Goal: Information Seeking & Learning: Check status

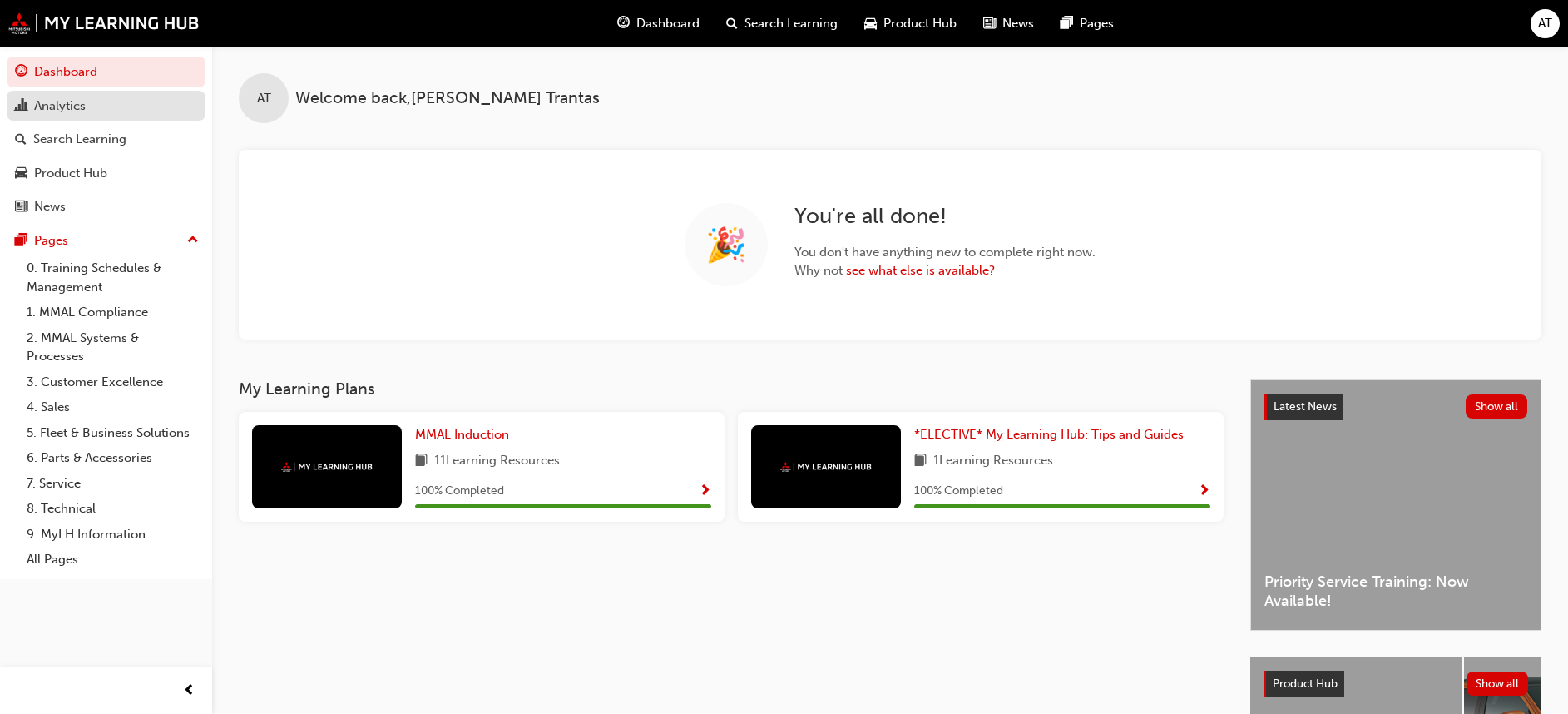
click at [81, 102] on div "Analytics" at bounding box center [60, 106] width 51 height 19
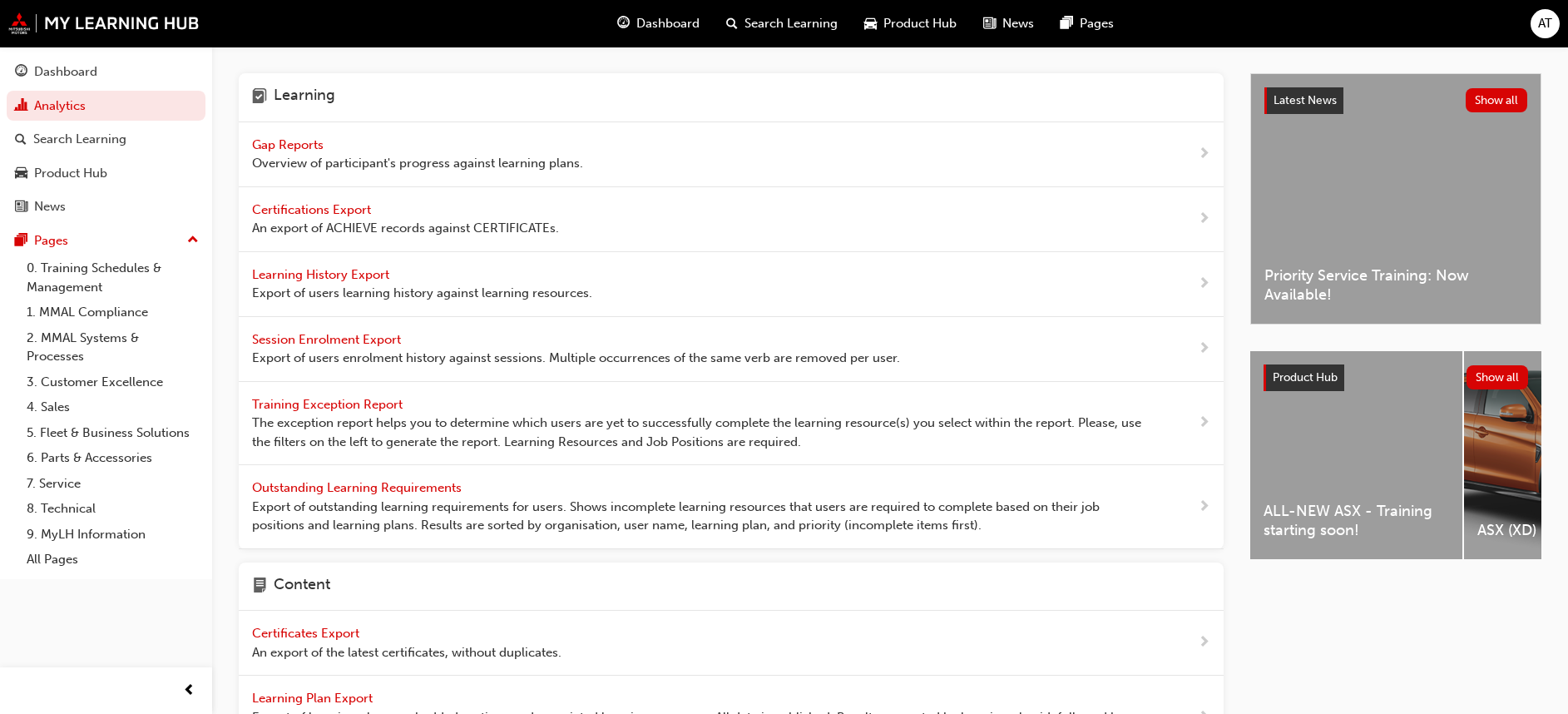
click at [287, 151] on span "Gap Reports" at bounding box center [289, 144] width 75 height 15
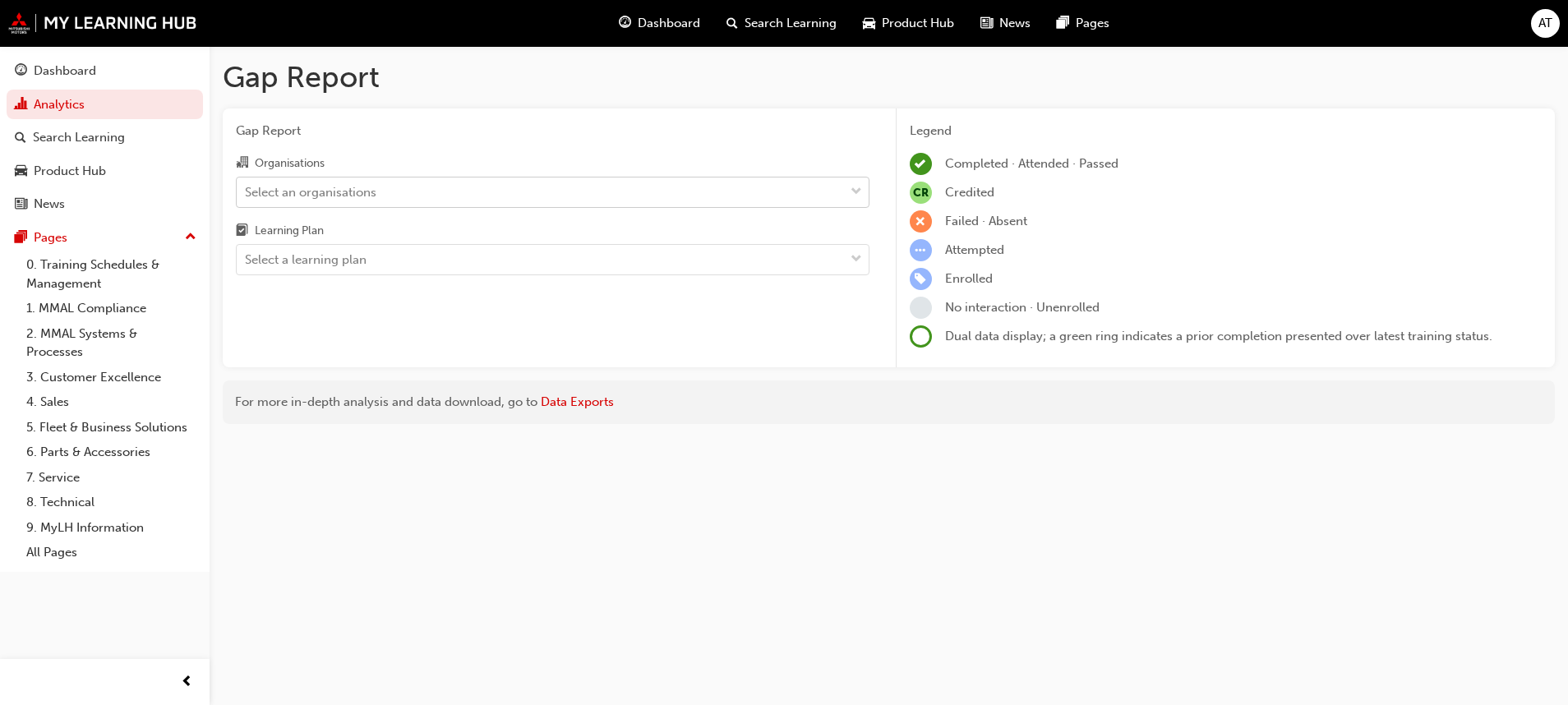
click at [855, 189] on span "down-icon" at bounding box center [856, 193] width 12 height 21
click at [246, 189] on input "Organisations Select an organisations" at bounding box center [246, 191] width 2 height 14
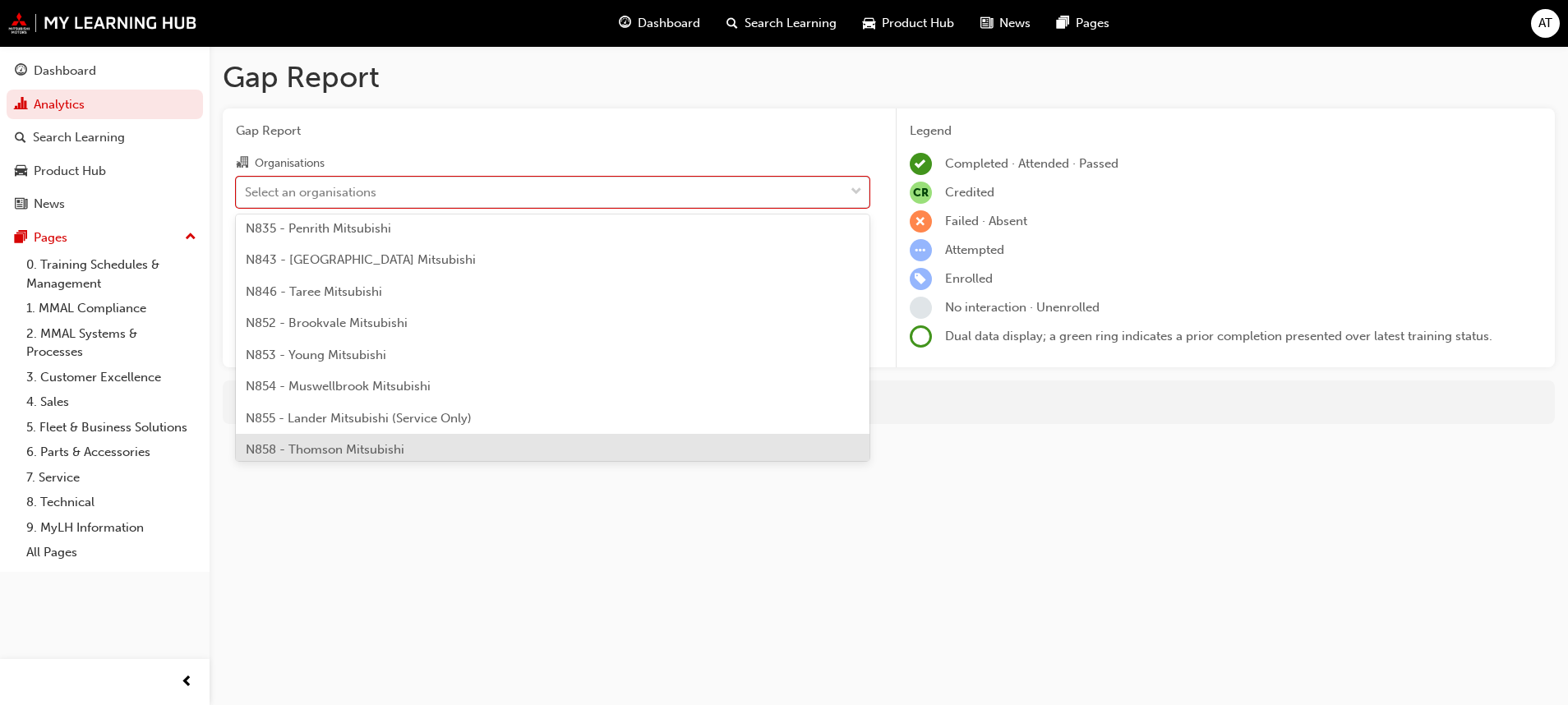
scroll to position [1109, 0]
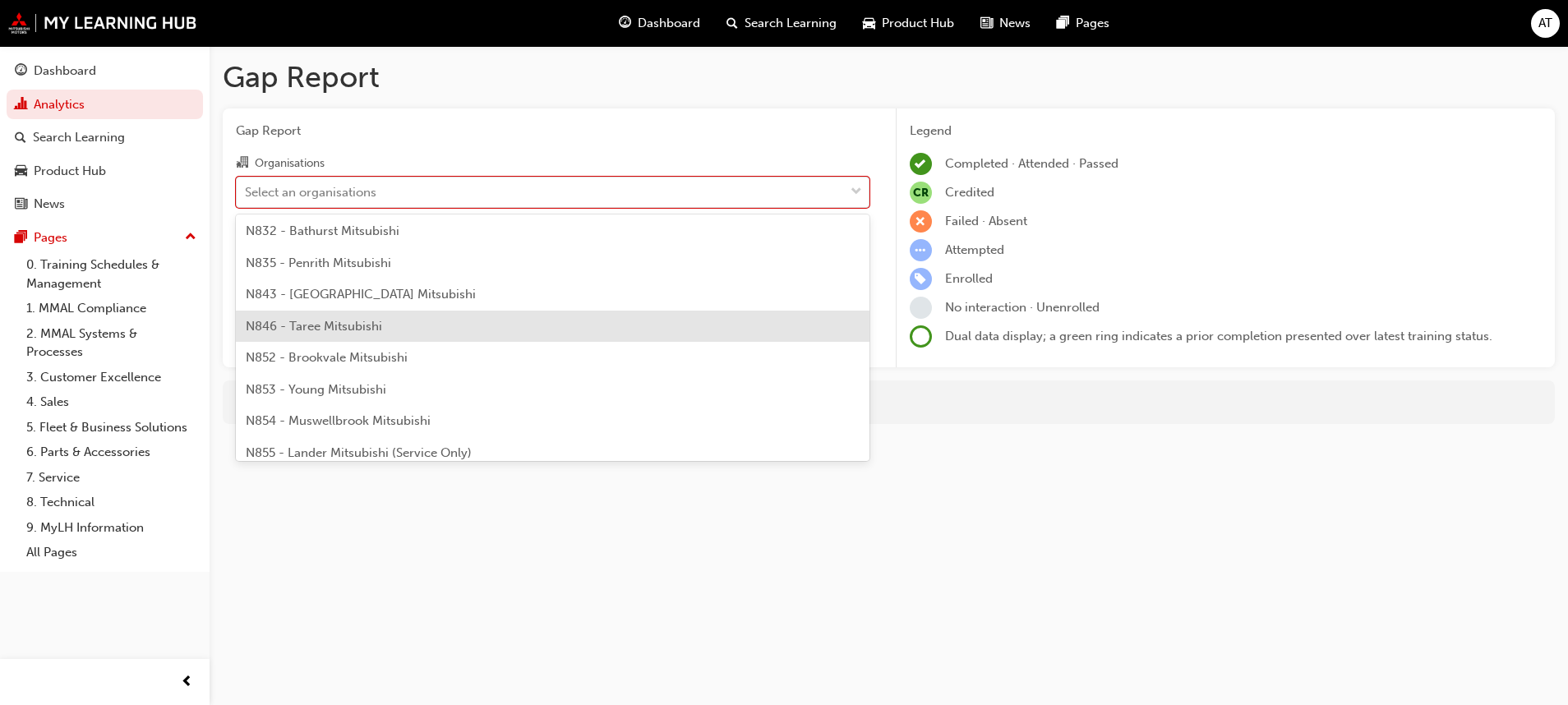
click at [352, 326] on span "N846 - Taree Mitsubishi" at bounding box center [314, 326] width 136 height 15
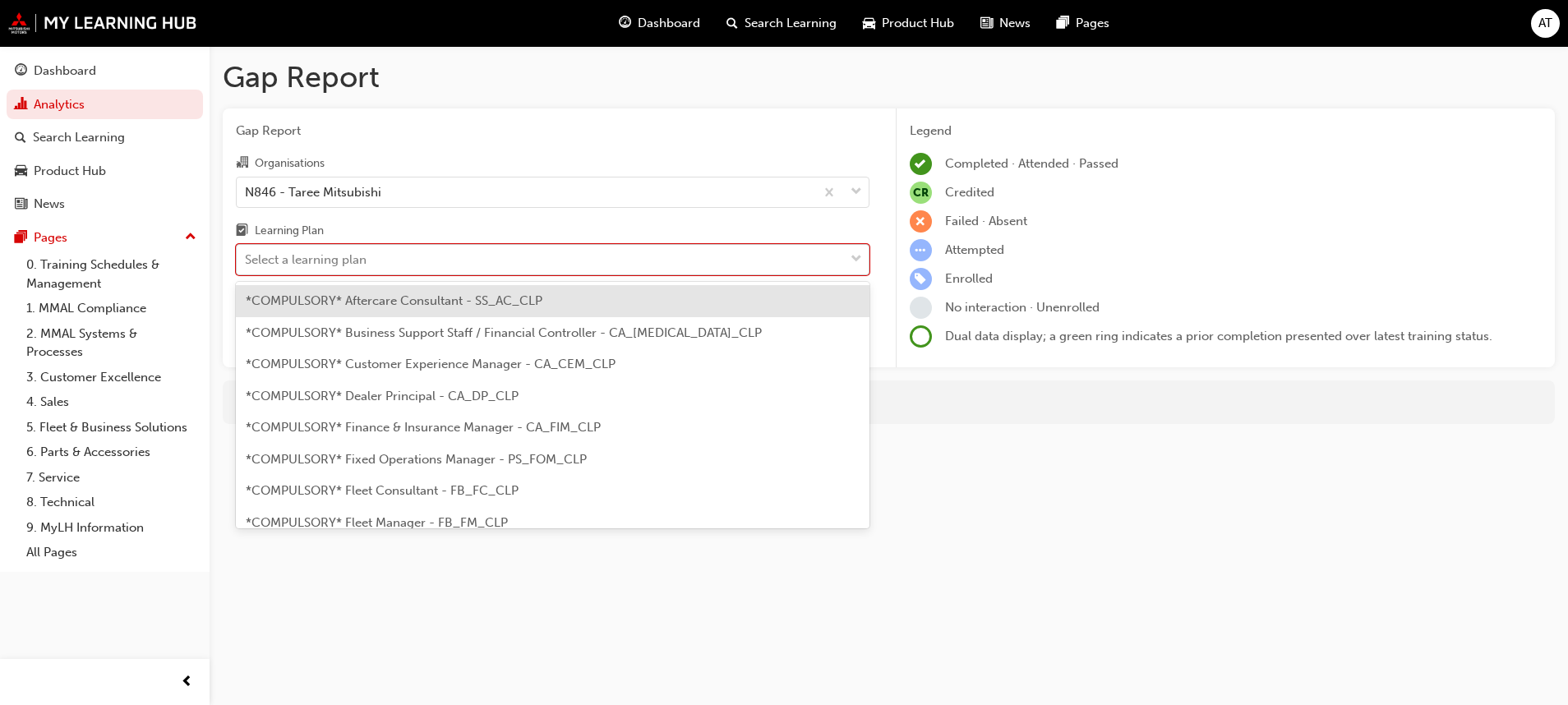
click at [858, 258] on span "down-icon" at bounding box center [856, 259] width 12 height 21
click at [246, 258] on input "Learning Plan option *COMPULSORY* Aftercare Consultant - SS_AC_CLP focused, 1 o…" at bounding box center [246, 259] width 2 height 14
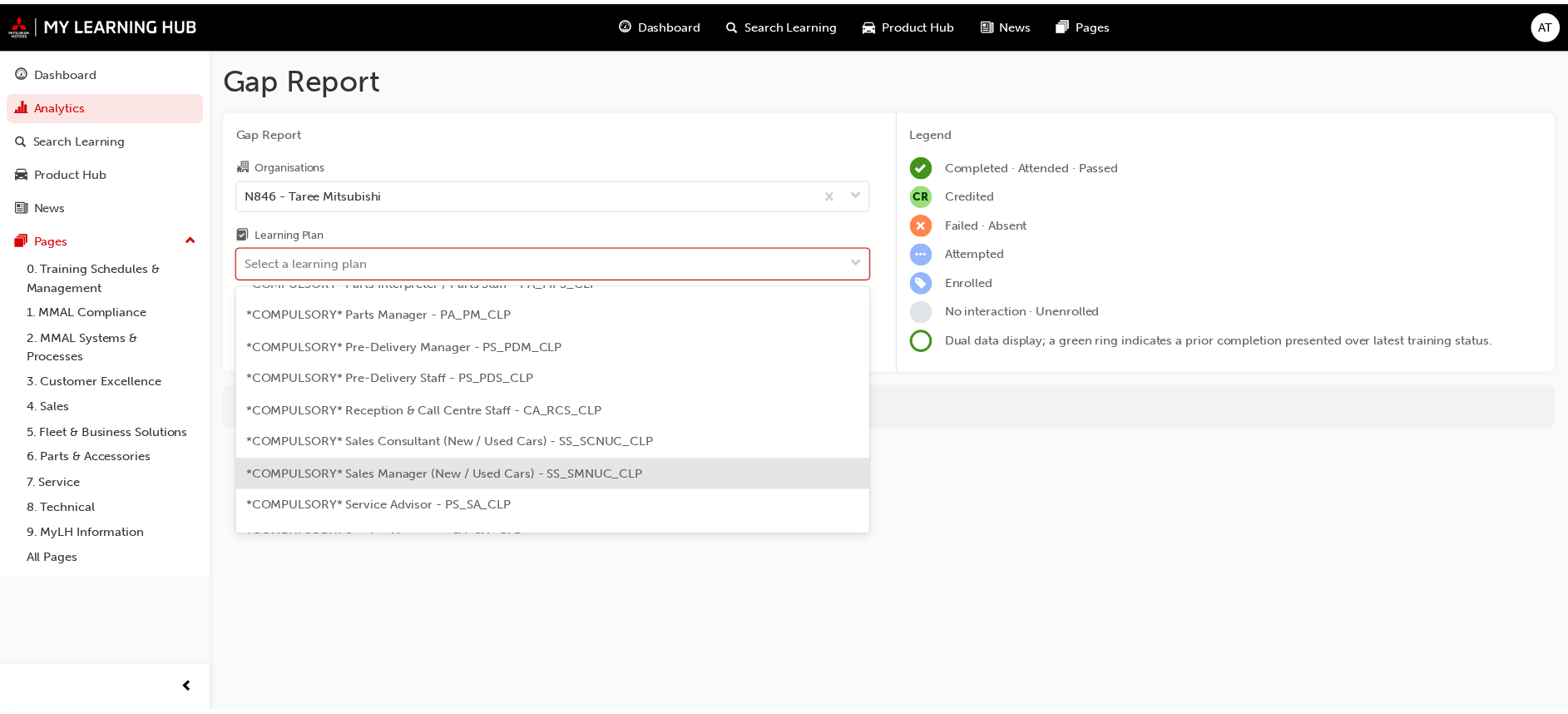
scroll to position [499, 0]
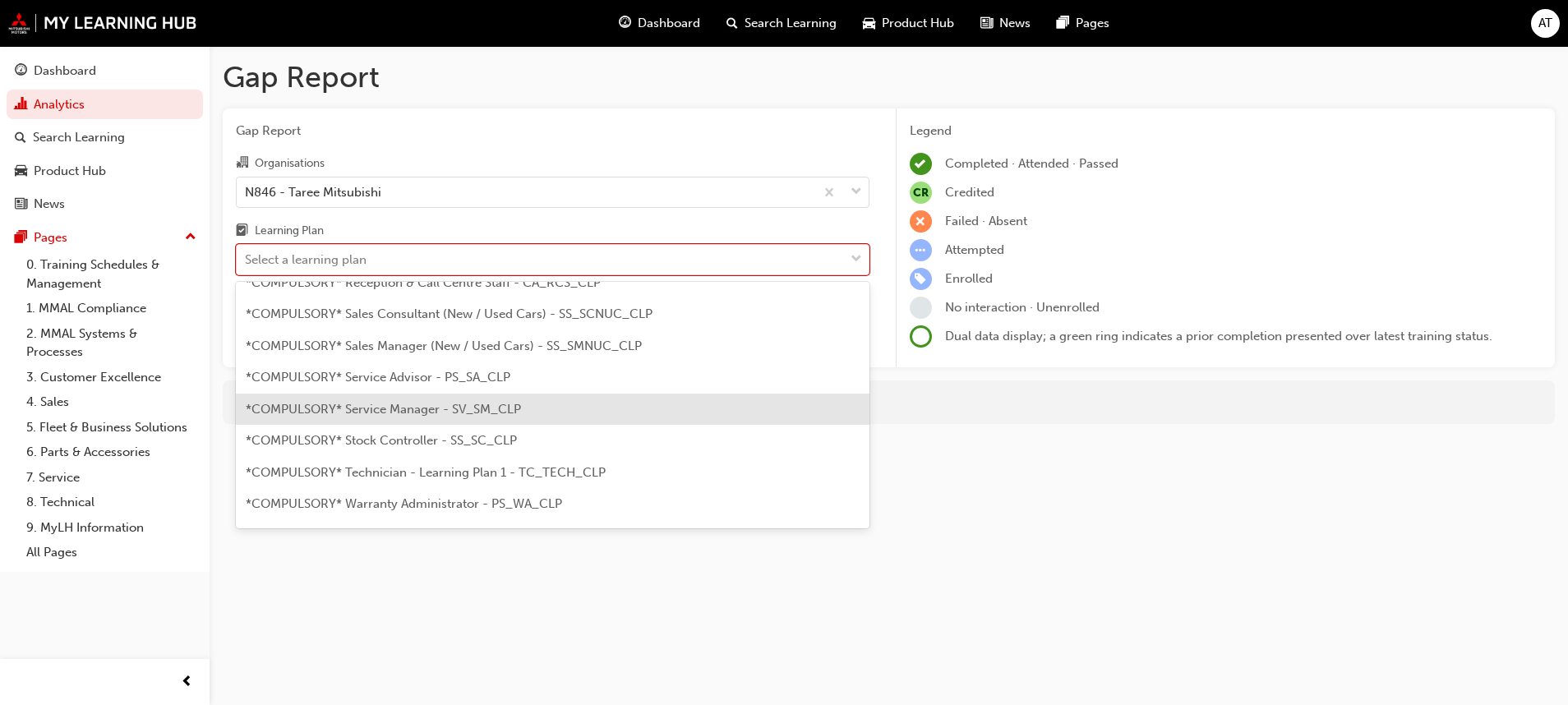
click at [446, 407] on span "*COMPULSORY* Service Manager - SV_SM_CLP" at bounding box center [383, 409] width 275 height 15
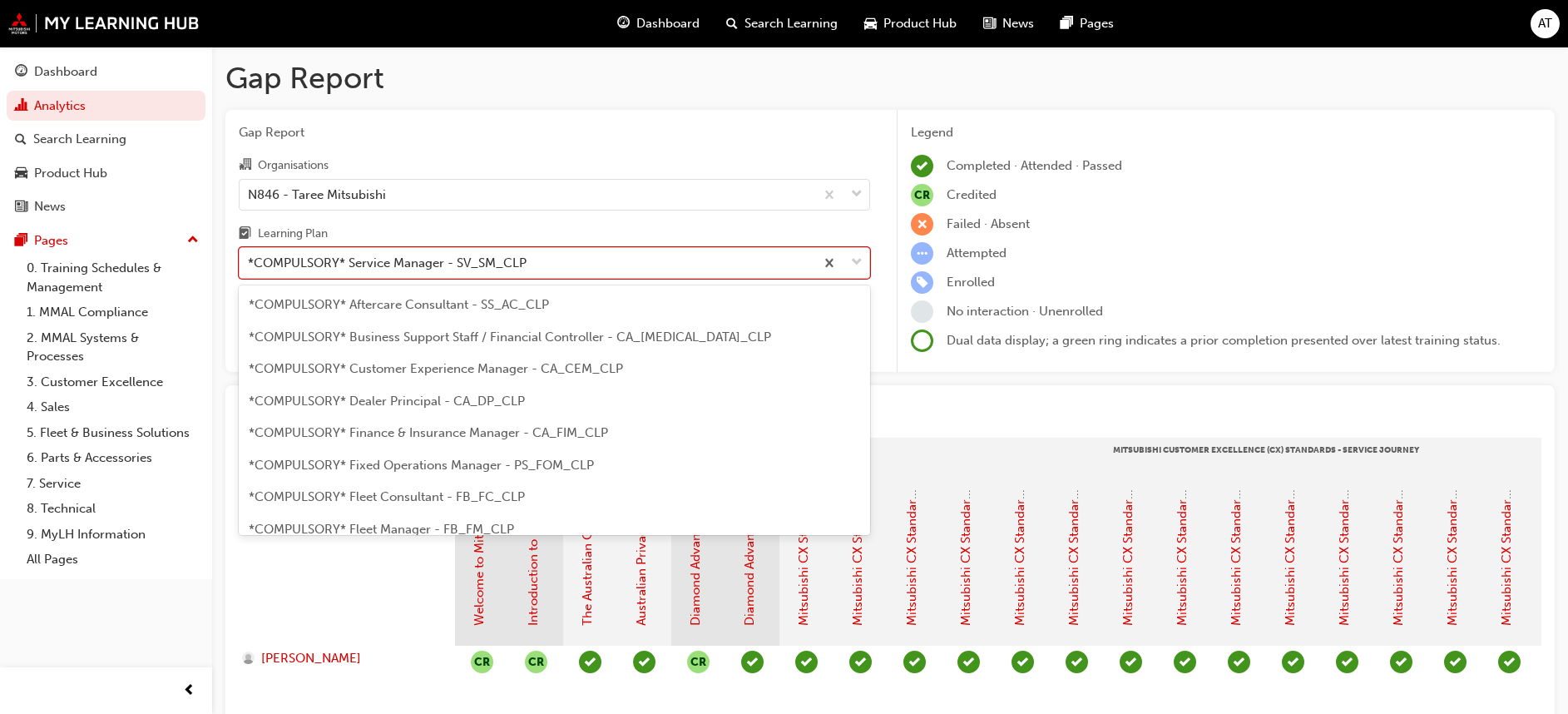
click at [860, 267] on span "down-icon" at bounding box center [857, 263] width 12 height 22
click at [249, 267] on input "Learning Plan option *COMPULSORY* Service Manager - SV_SM_CLP, selected. option…" at bounding box center [249, 263] width 2 height 14
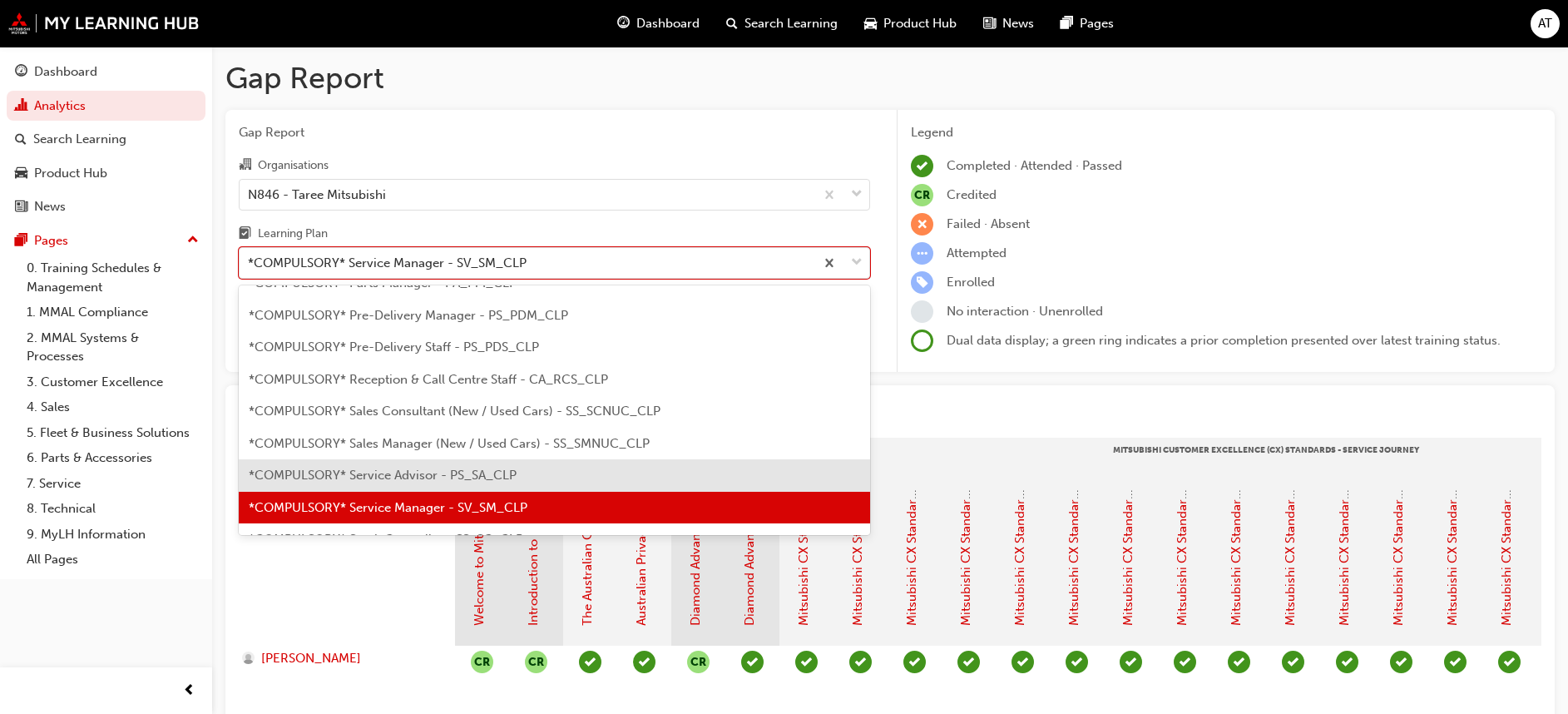
click at [414, 473] on span "*COMPULSORY* Service Advisor - PS_SA_CLP" at bounding box center [383, 475] width 268 height 15
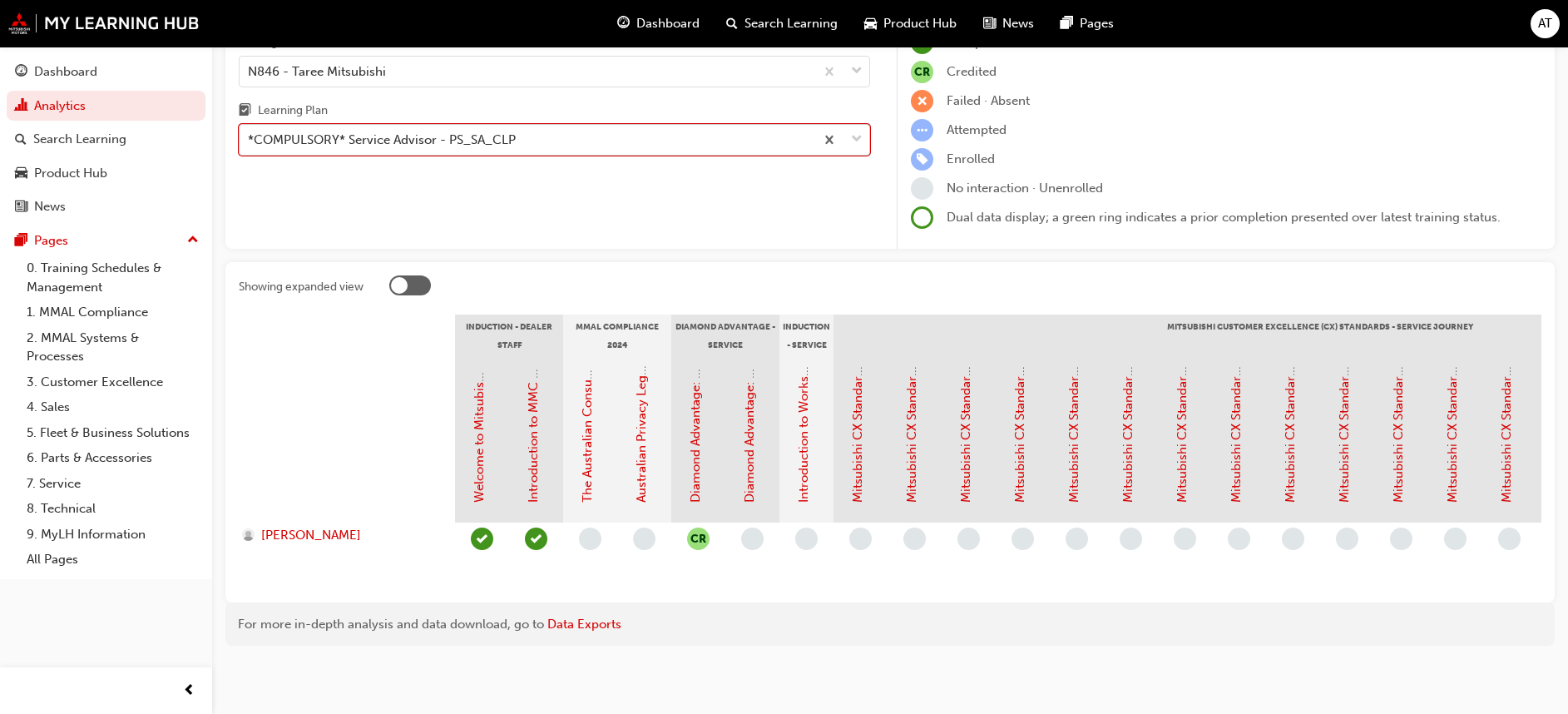
click at [855, 137] on span "down-icon" at bounding box center [857, 140] width 12 height 22
click at [249, 137] on input "Learning Plan option *COMPULSORY* Service Advisor - PS_SA_CLP, selected. 0 resu…" at bounding box center [249, 140] width 2 height 14
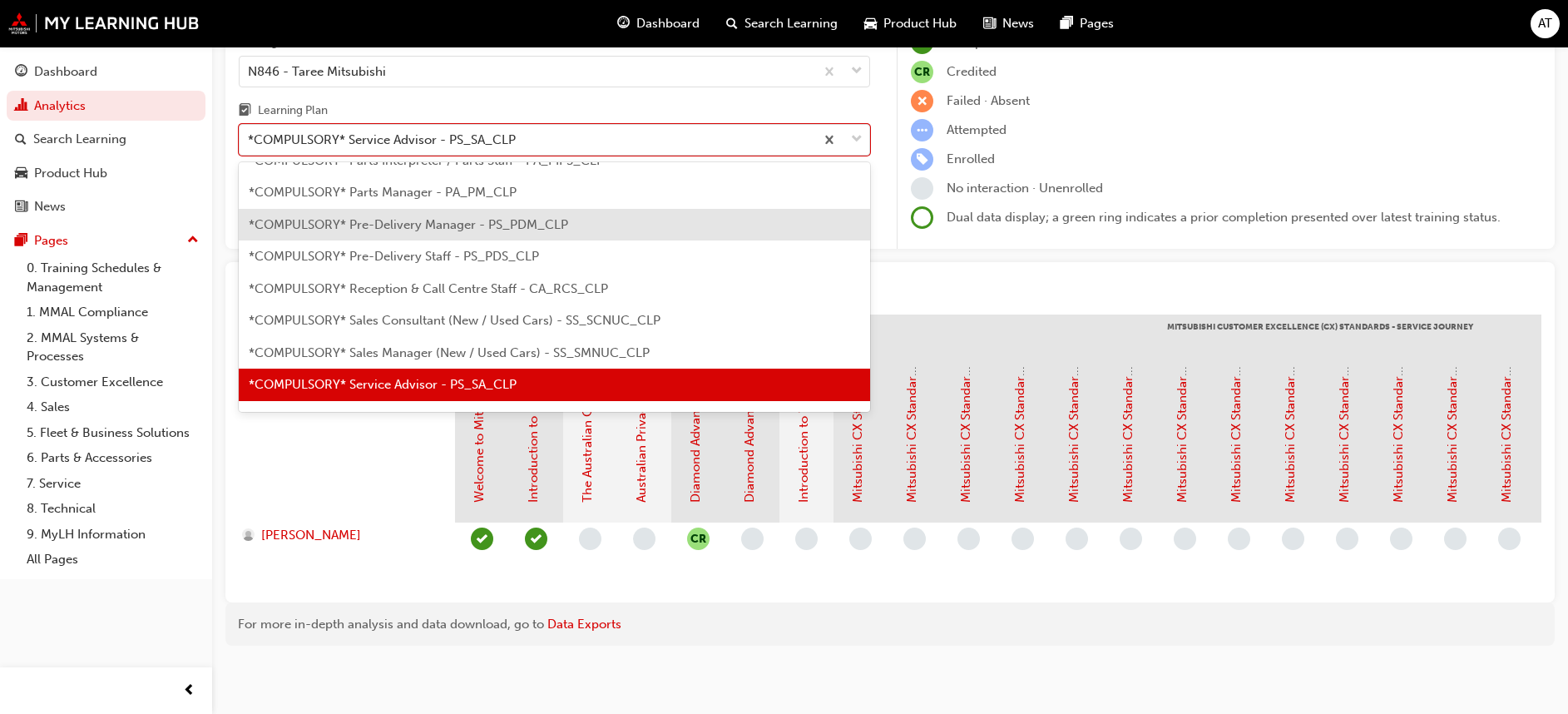
scroll to position [498, 0]
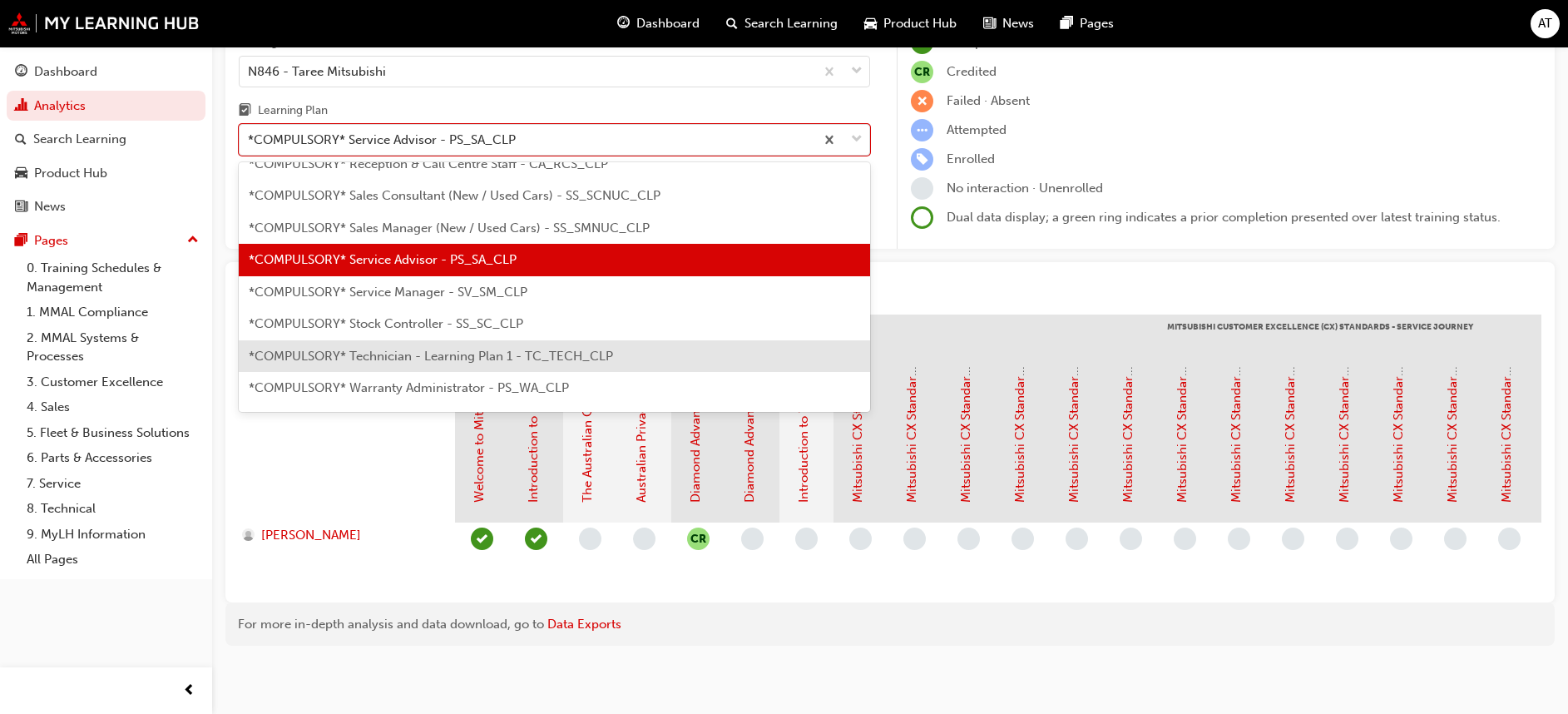
click at [413, 349] on span "*COMPULSORY* Technician - Learning Plan 1 - TC_TECH_CLP" at bounding box center [431, 356] width 365 height 15
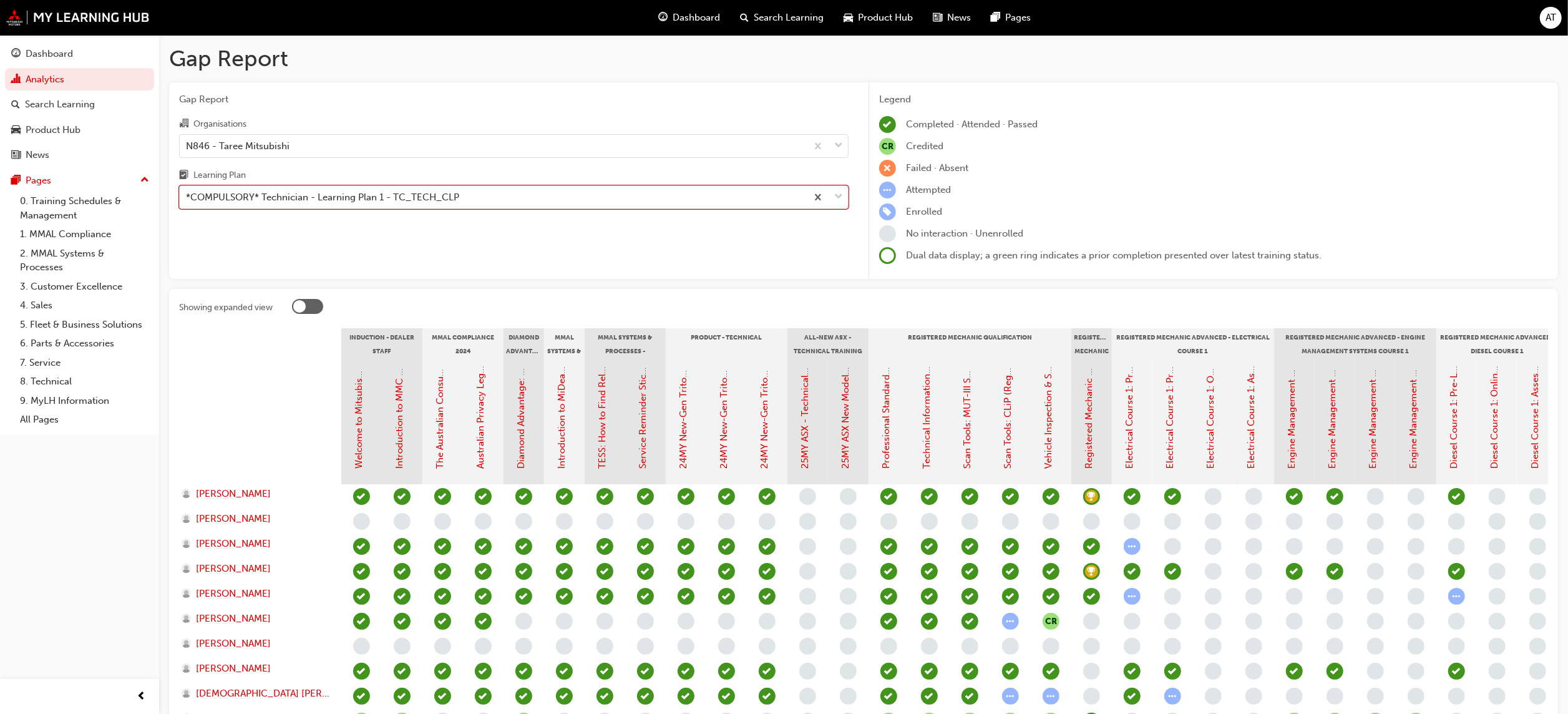
click at [835, 194] on span "down-icon" at bounding box center [838, 197] width 9 height 16
click at [187, 194] on input "Learning Plan option *COMPULSORY* Technician - Learning Plan 1 - TC_TECH_CLP, s…" at bounding box center [187, 197] width 1 height 11
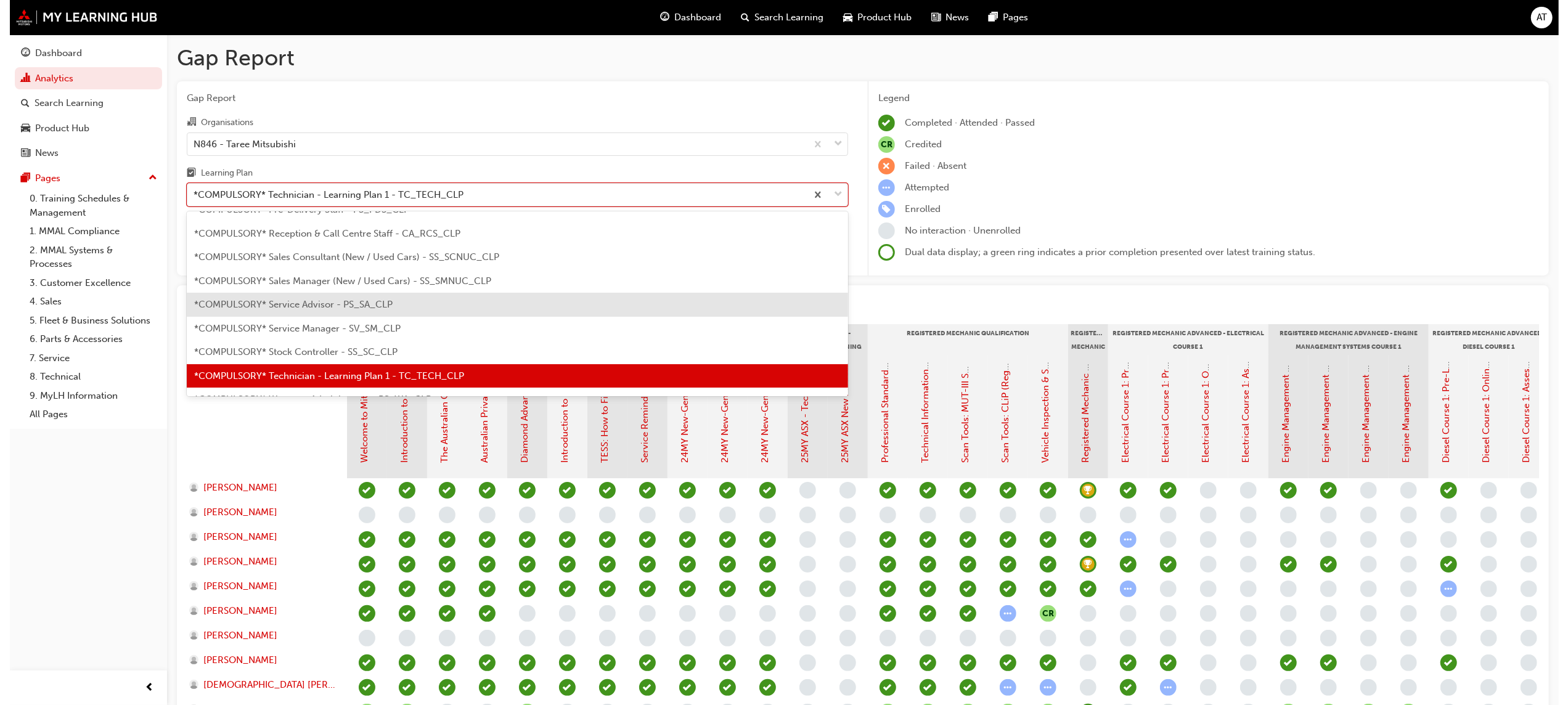
scroll to position [225, 0]
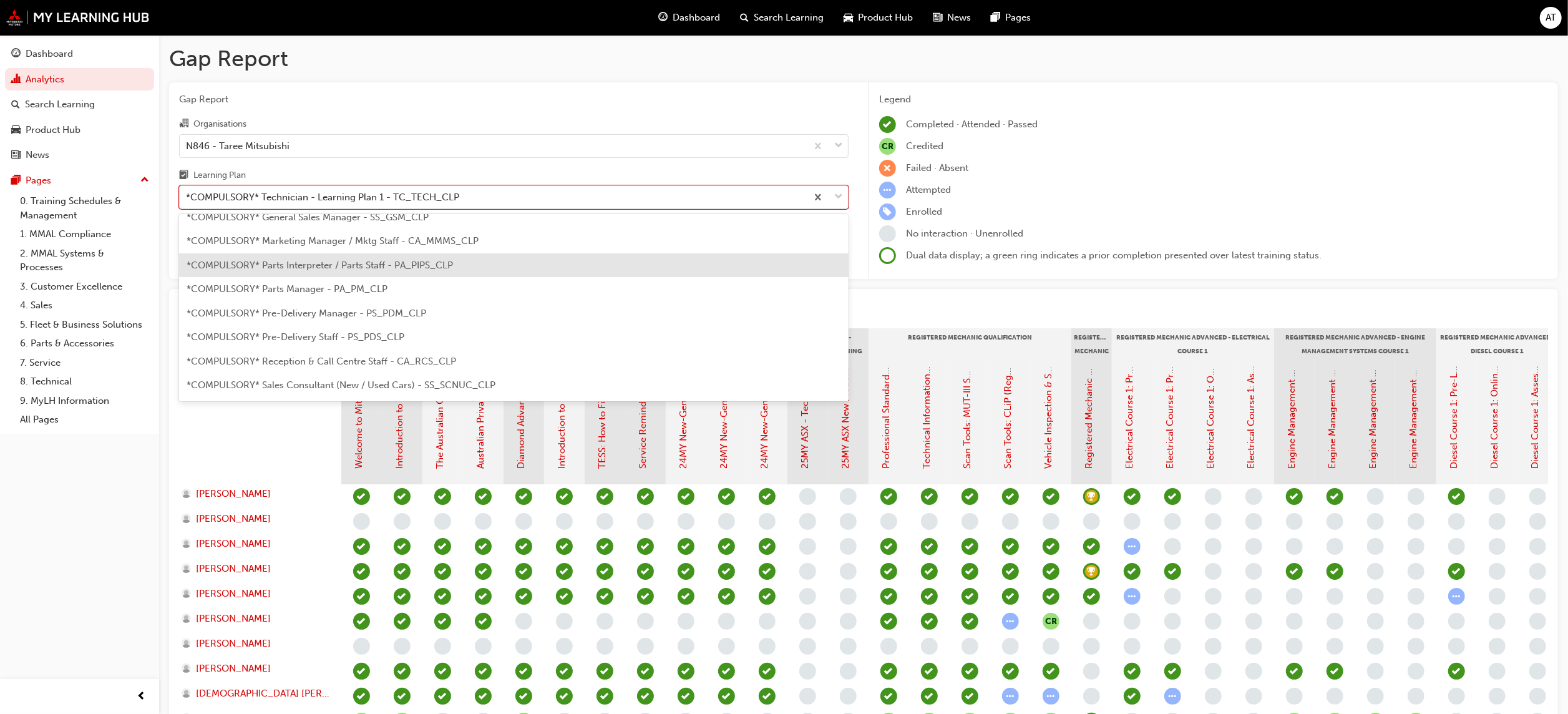
click at [373, 257] on div "*COMPULSORY* Parts Interpreter / Parts Staff - PA_PIPS_CLP" at bounding box center [514, 266] width 670 height 24
